Goal: Task Accomplishment & Management: Manage account settings

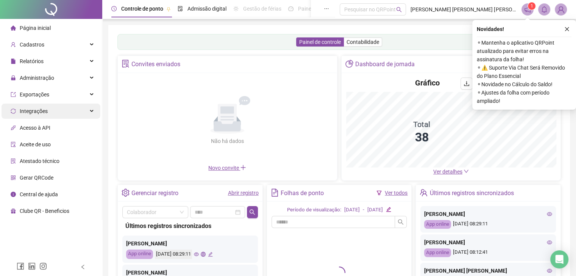
click at [87, 115] on div "Integrações" at bounding box center [51, 111] width 99 height 15
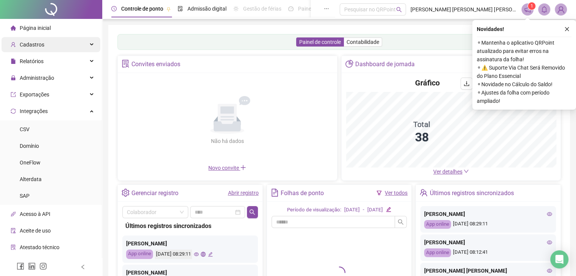
click at [51, 47] on div "Cadastros" at bounding box center [51, 44] width 99 height 15
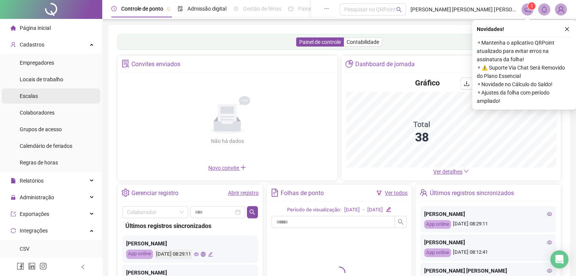
click at [26, 95] on span "Escalas" at bounding box center [29, 96] width 18 height 6
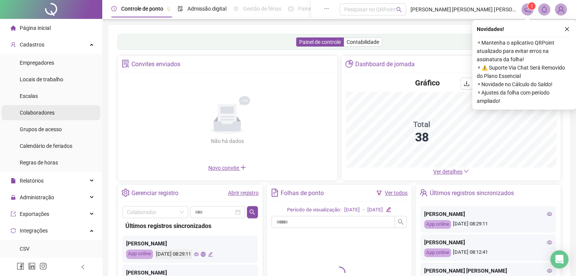
click at [32, 111] on span "Colaboradores" at bounding box center [37, 113] width 35 height 6
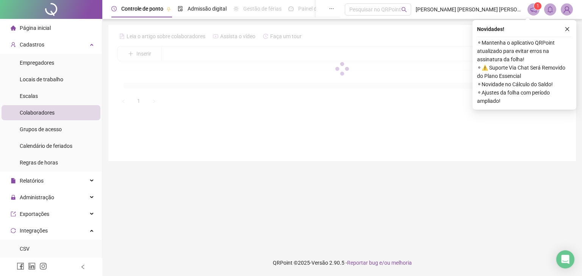
click at [32, 111] on span "Colaboradores" at bounding box center [37, 113] width 35 height 6
click at [567, 30] on icon "close" at bounding box center [567, 29] width 4 height 4
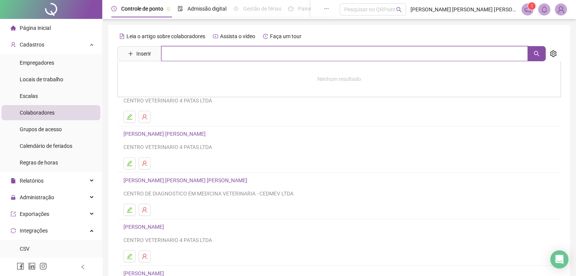
click at [238, 60] on input "text" at bounding box center [344, 53] width 366 height 15
type input "*"
type input "******"
